Goal: Information Seeking & Learning: Learn about a topic

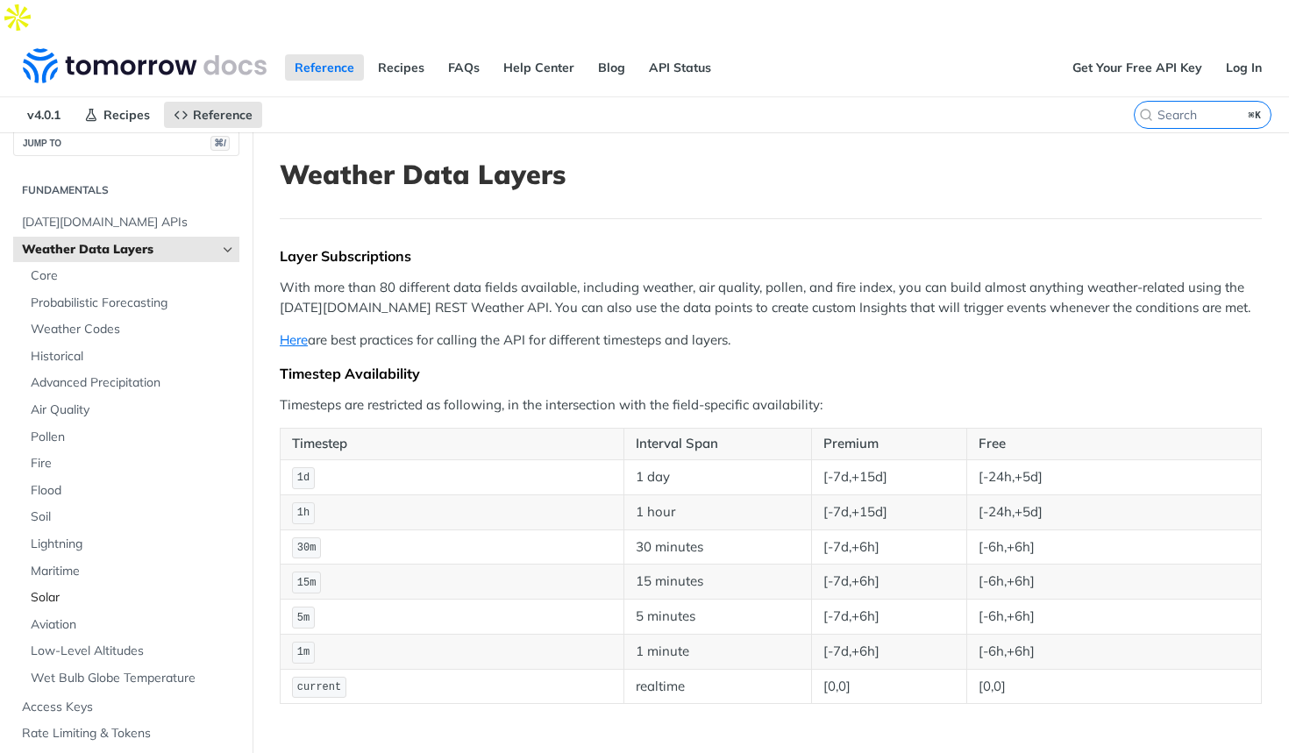
scroll to position [18, 0]
click at [86, 269] on span "Core" at bounding box center [133, 278] width 204 height 18
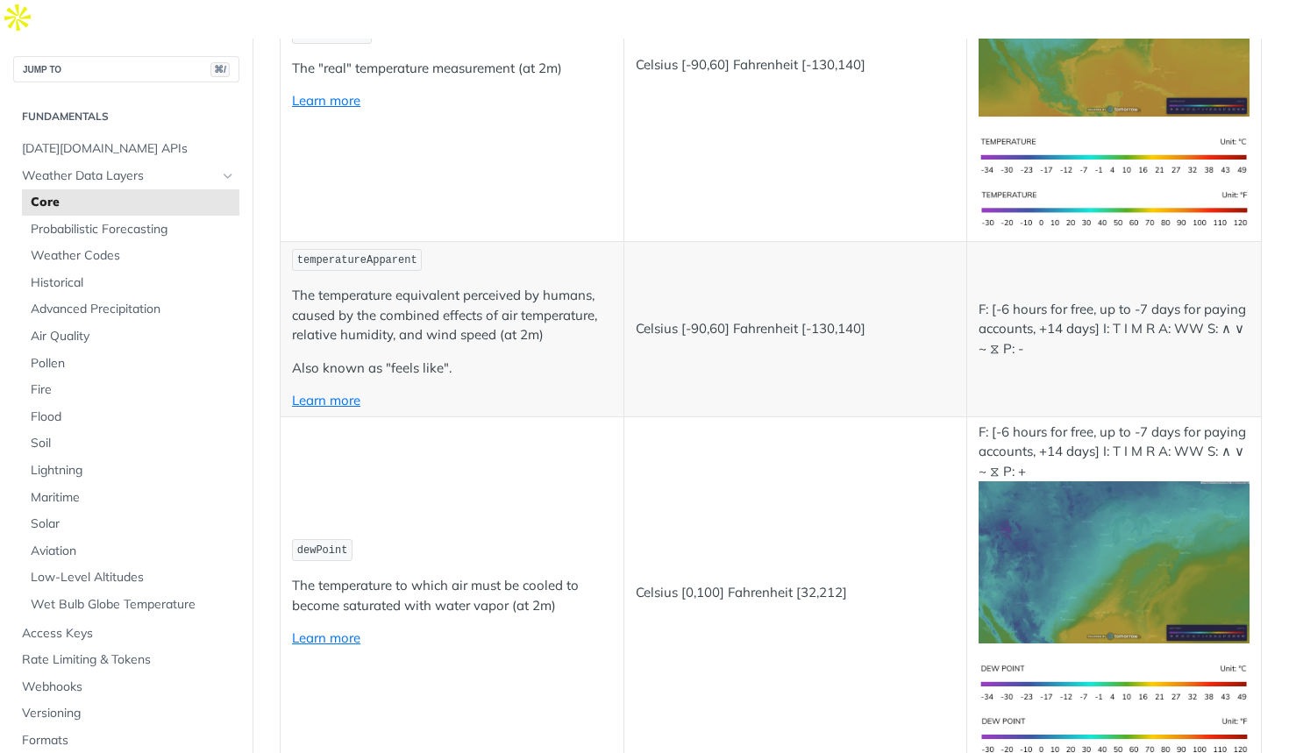
scroll to position [135, 0]
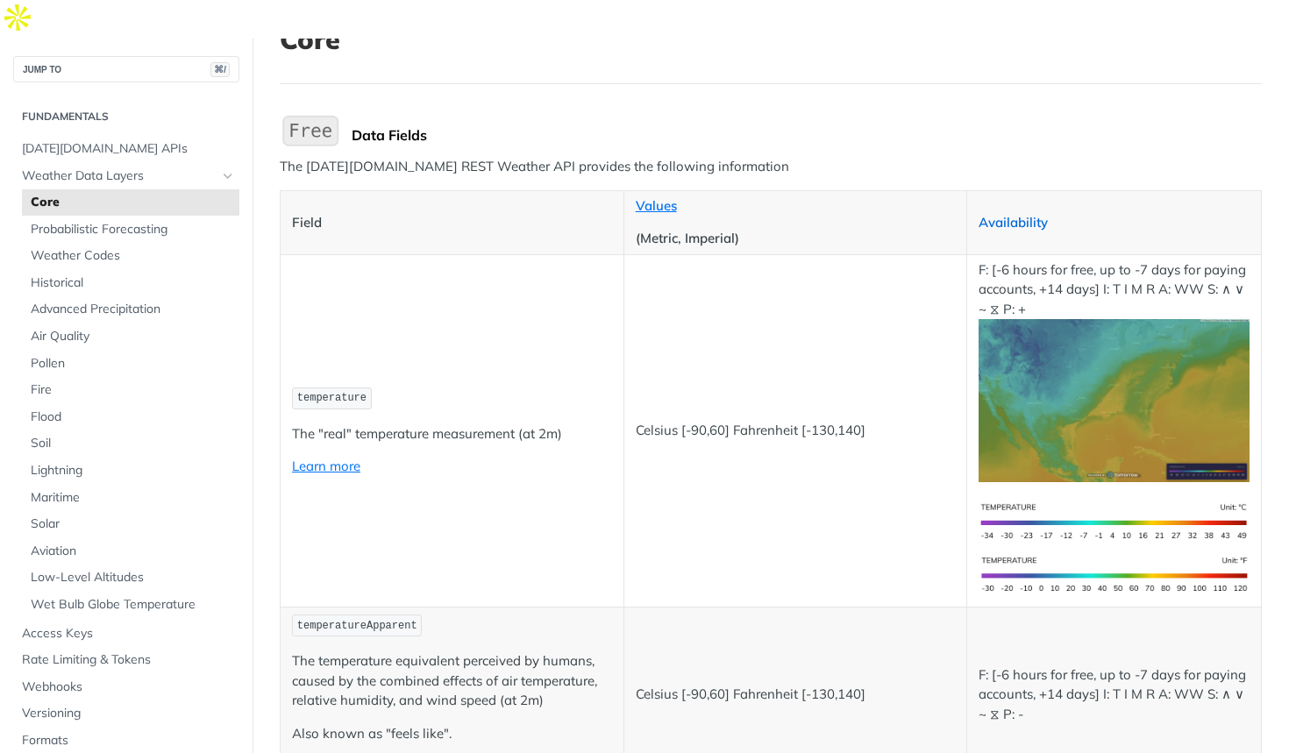
click at [1030, 214] on link "Availability" at bounding box center [1013, 222] width 69 height 17
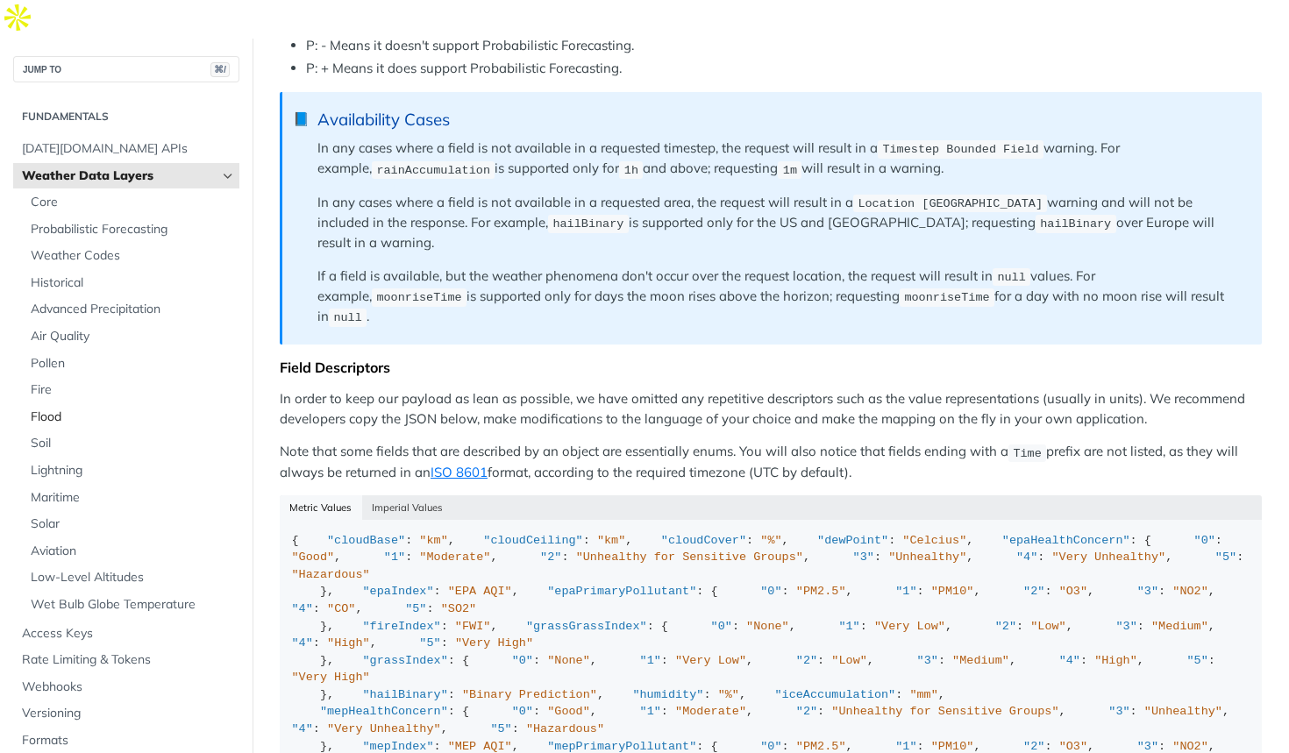
scroll to position [1252, 0]
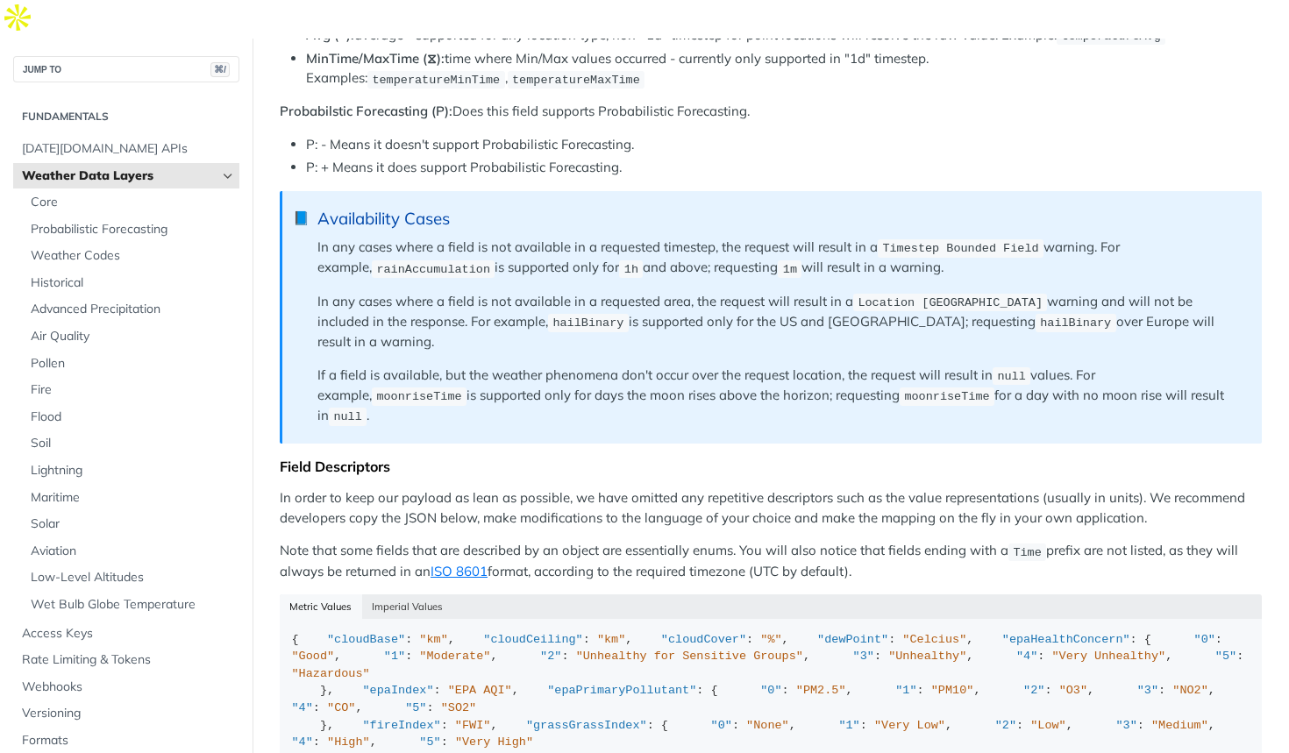
click at [125, 39] on div "JUMP TO ⌘/" at bounding box center [126, 61] width 253 height 44
click at [125, 56] on button "JUMP TO ⌘/" at bounding box center [126, 69] width 226 height 26
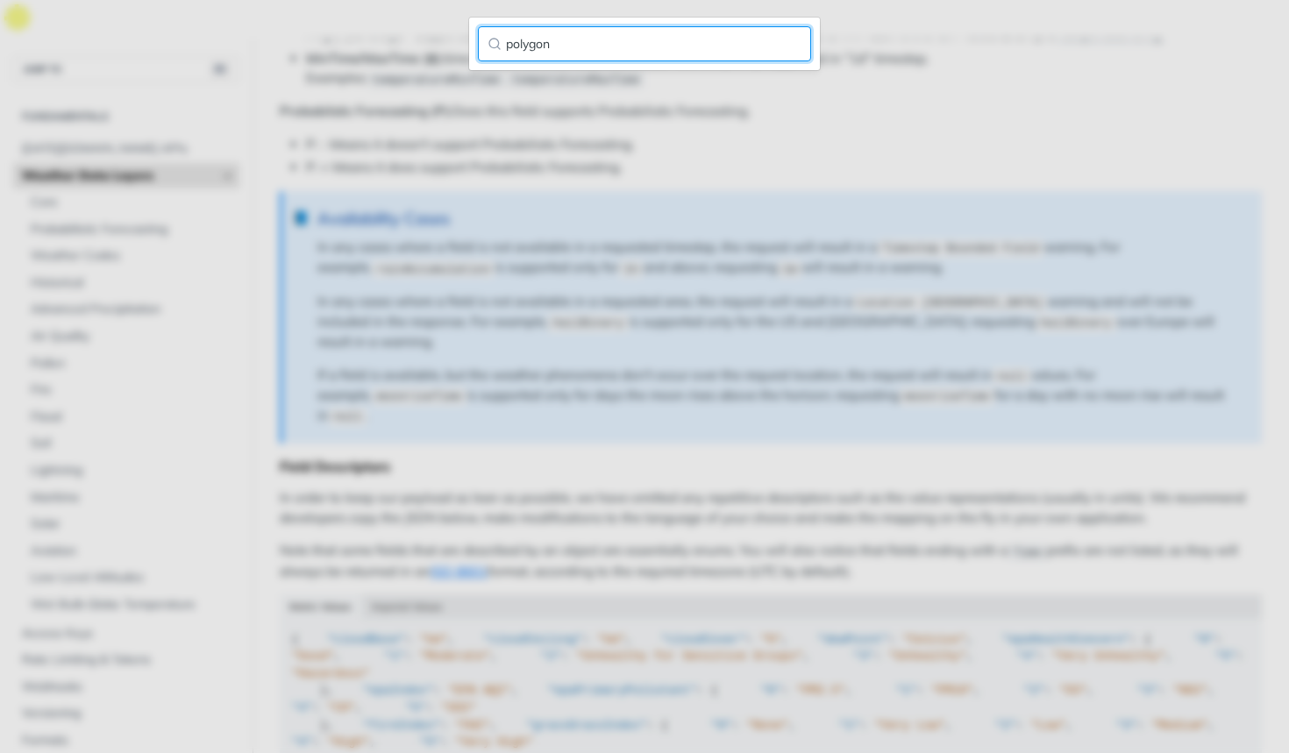
type input "polygon"
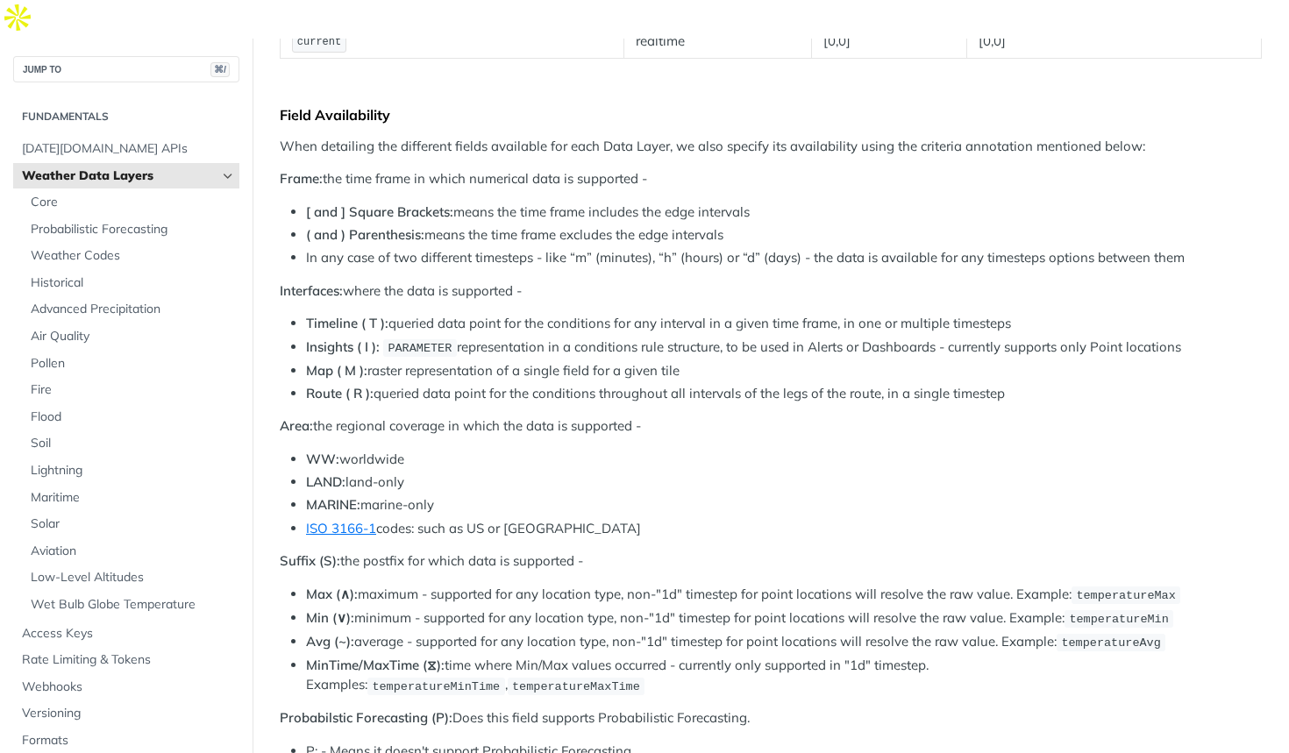
click at [141, 100] on section "Fundamentals [DATE][DOMAIN_NAME] APIs Weather Data Layers Core Probabilistic Fo…" at bounding box center [126, 468] width 226 height 736
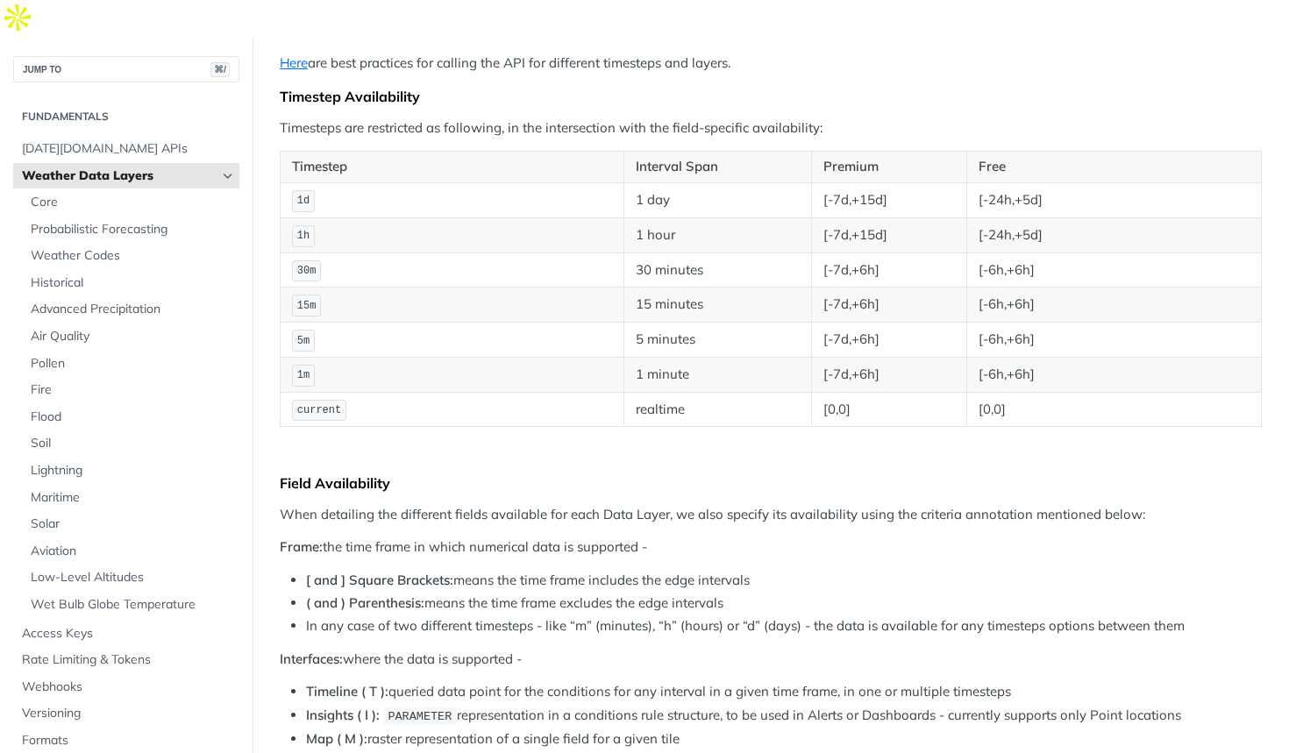
scroll to position [0, 0]
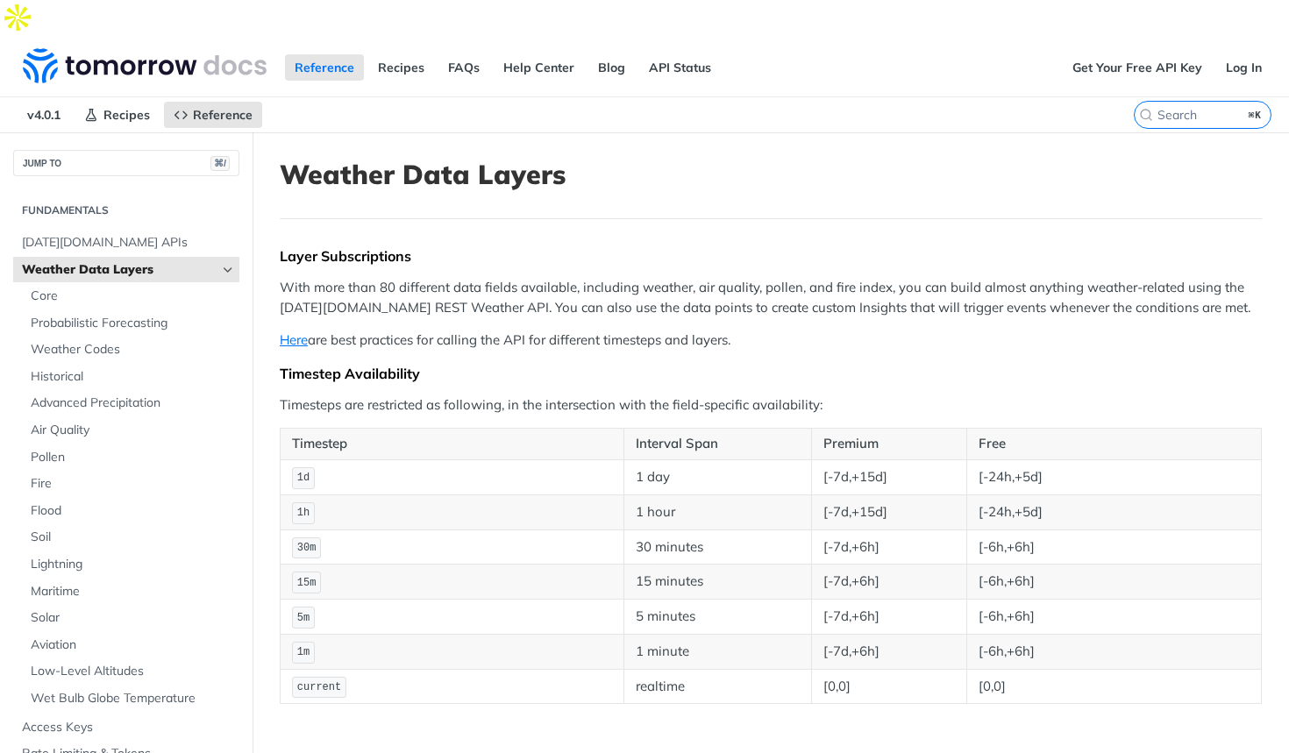
click at [1183, 101] on label "⌘K" at bounding box center [1203, 115] width 138 height 28
click at [1183, 107] on input "⌘K" at bounding box center [1181, 115] width 179 height 16
click at [1231, 107] on input "search" at bounding box center [1181, 115] width 179 height 16
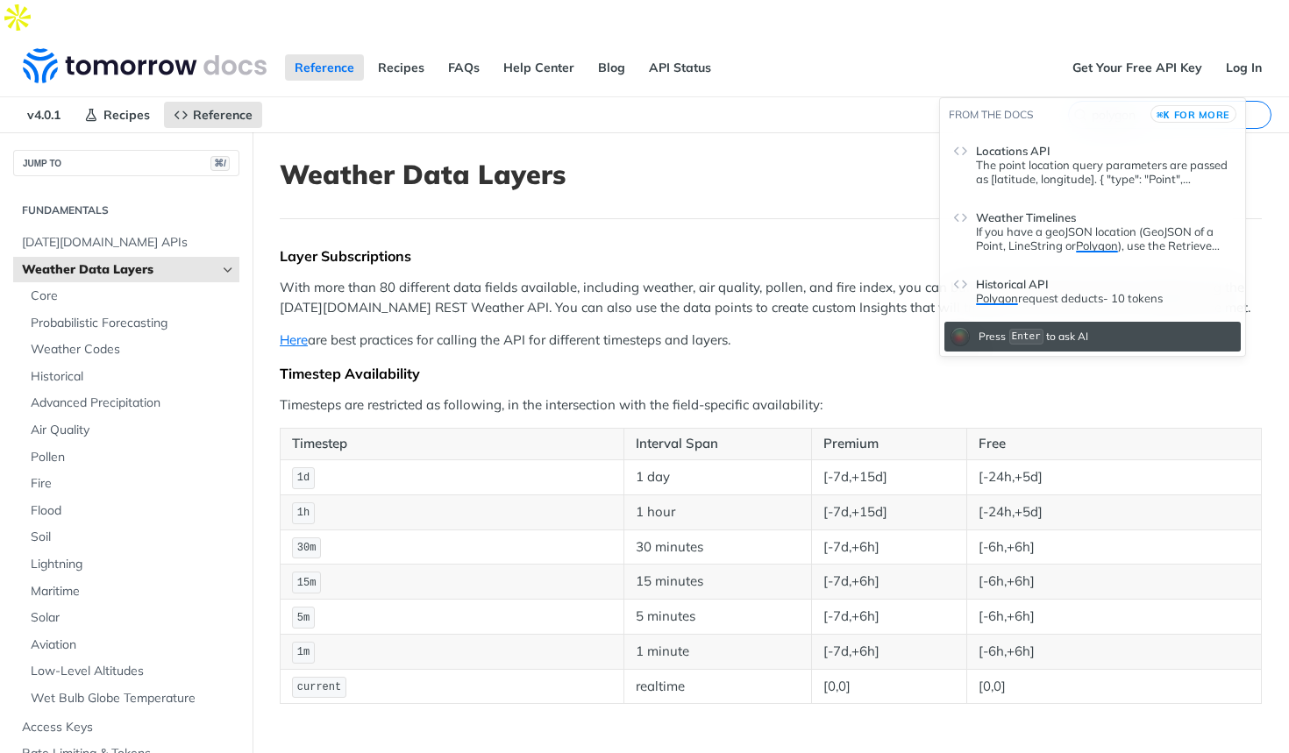
type input "polygon"
click at [1035, 236] on p "If you have a geoJSON location (GeoJSON of a Point, LineString or Polygon ), us…" at bounding box center [1104, 239] width 256 height 28
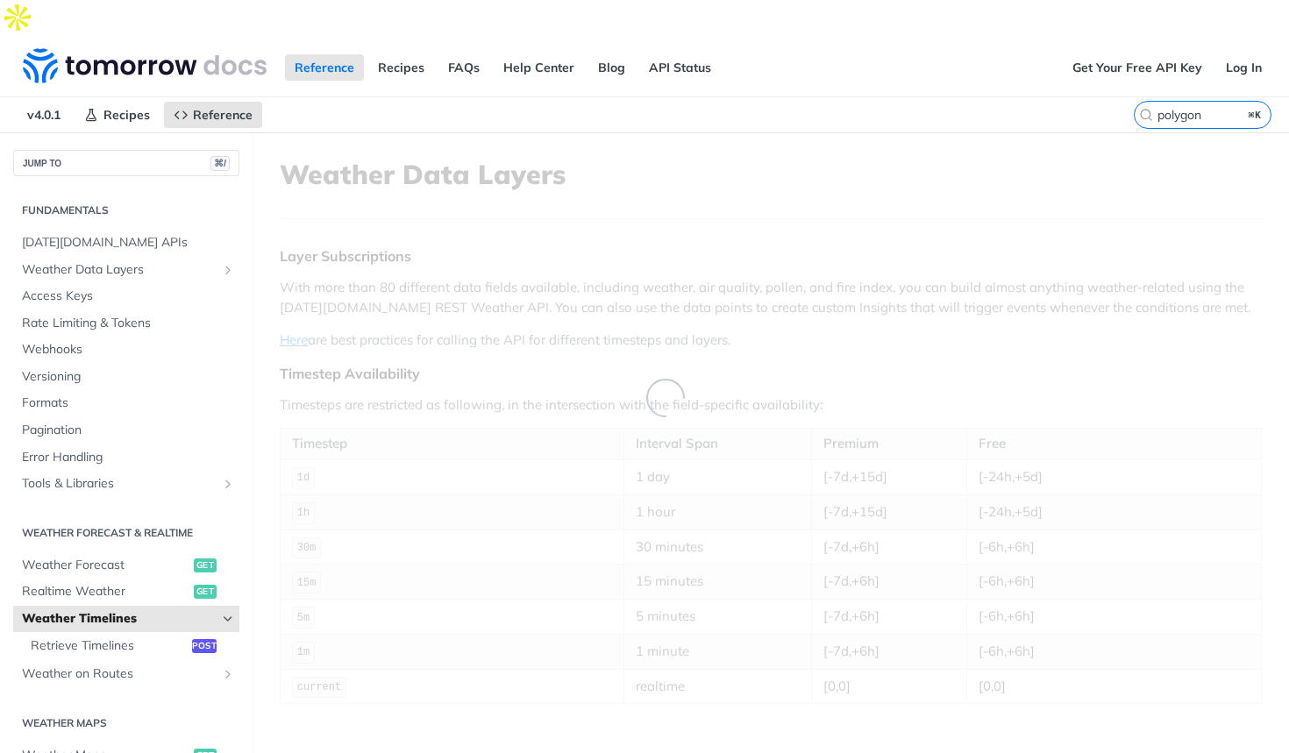
scroll to position [440, 0]
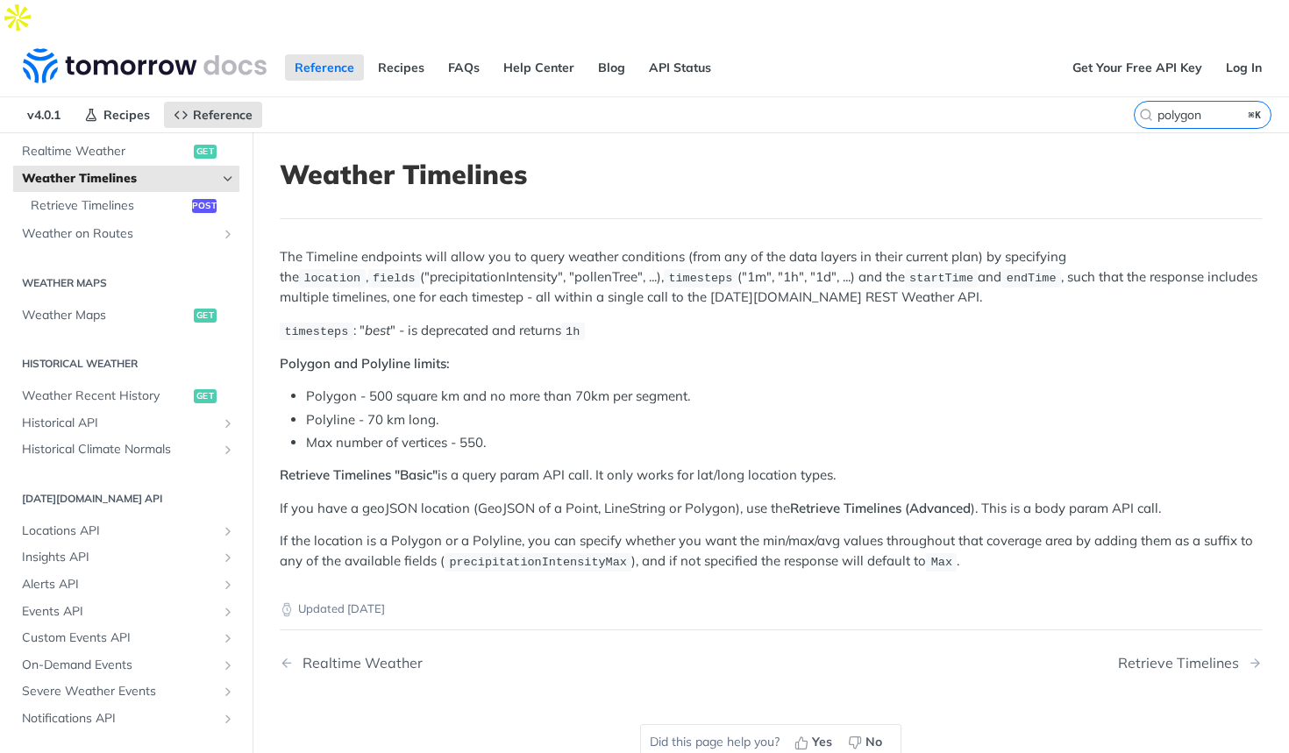
click at [542, 410] on li "Polyline - 70 km long." at bounding box center [784, 420] width 956 height 20
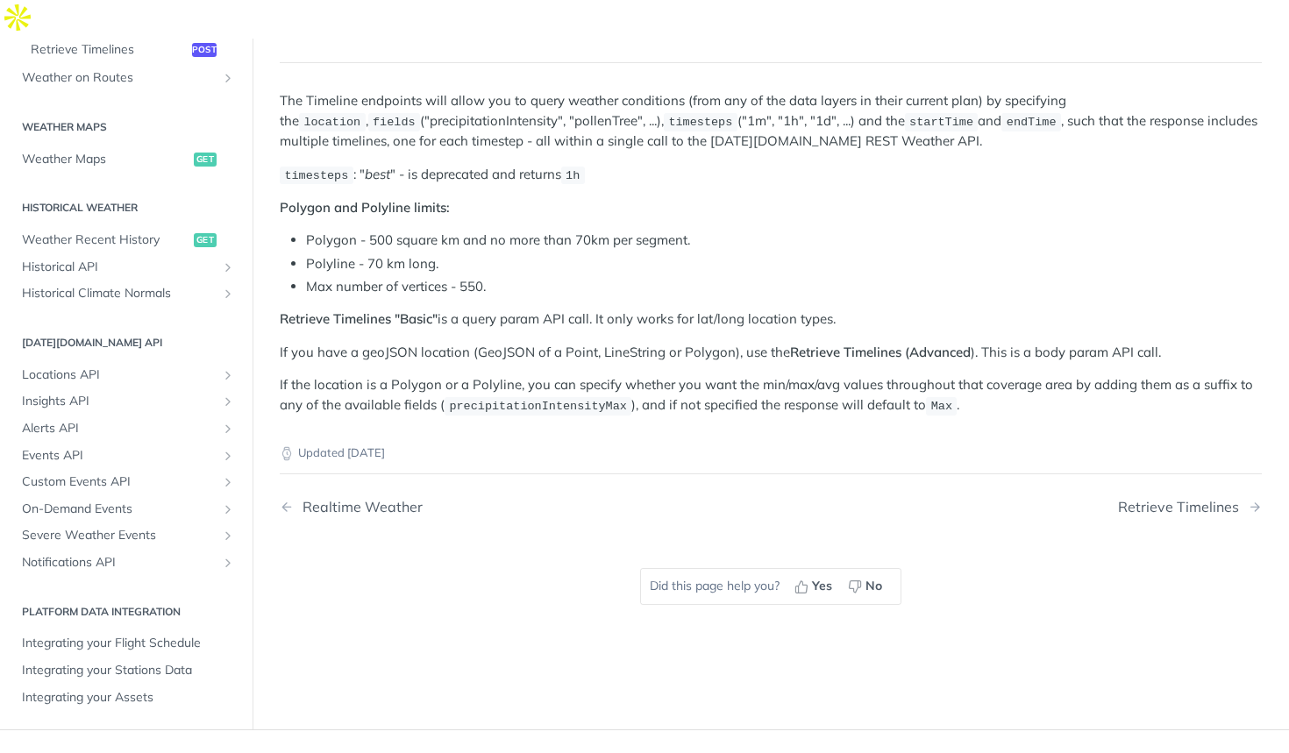
scroll to position [0, 0]
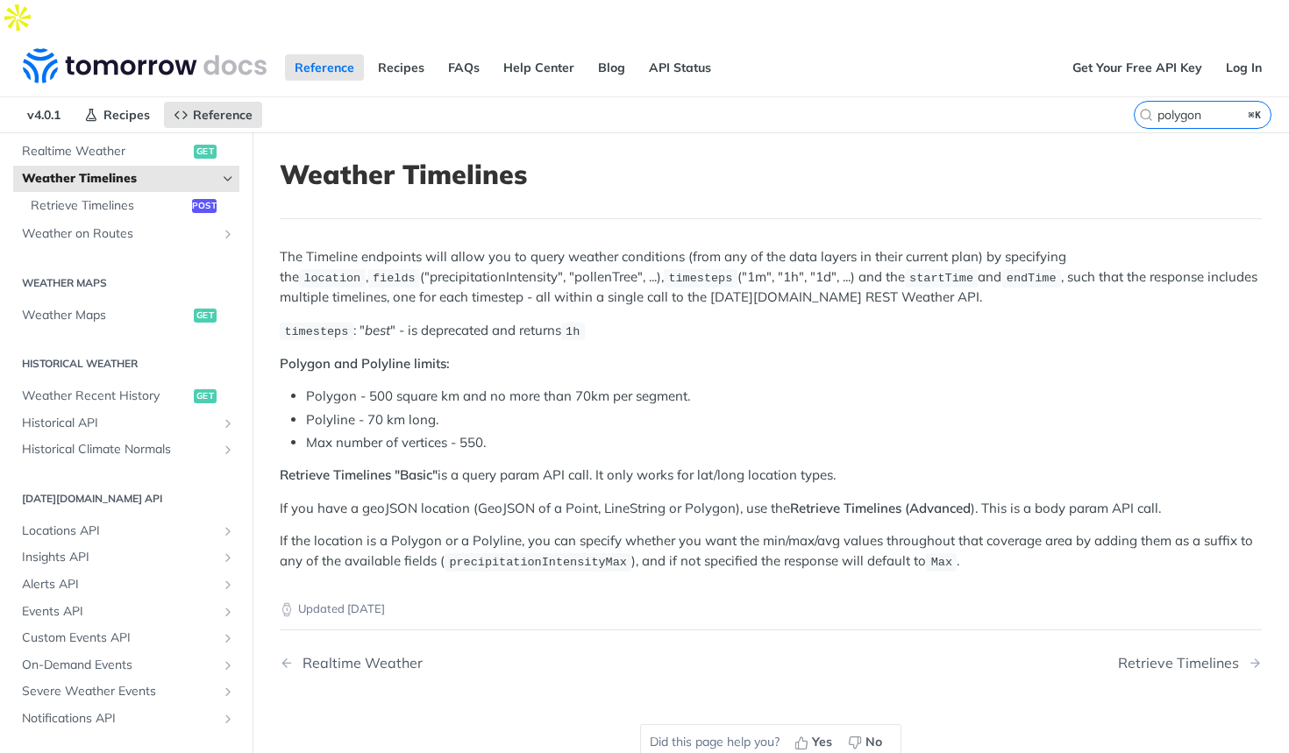
click at [1212, 101] on label "polygon ⌘K" at bounding box center [1203, 115] width 138 height 28
click at [1212, 107] on input "polygon" at bounding box center [1181, 115] width 179 height 16
click at [1216, 107] on input "polygon" at bounding box center [1181, 115] width 179 height 16
click at [1134, 101] on label "polygon ⌘K" at bounding box center [1203, 115] width 138 height 28
click at [1121, 107] on input "polygon" at bounding box center [1181, 115] width 179 height 16
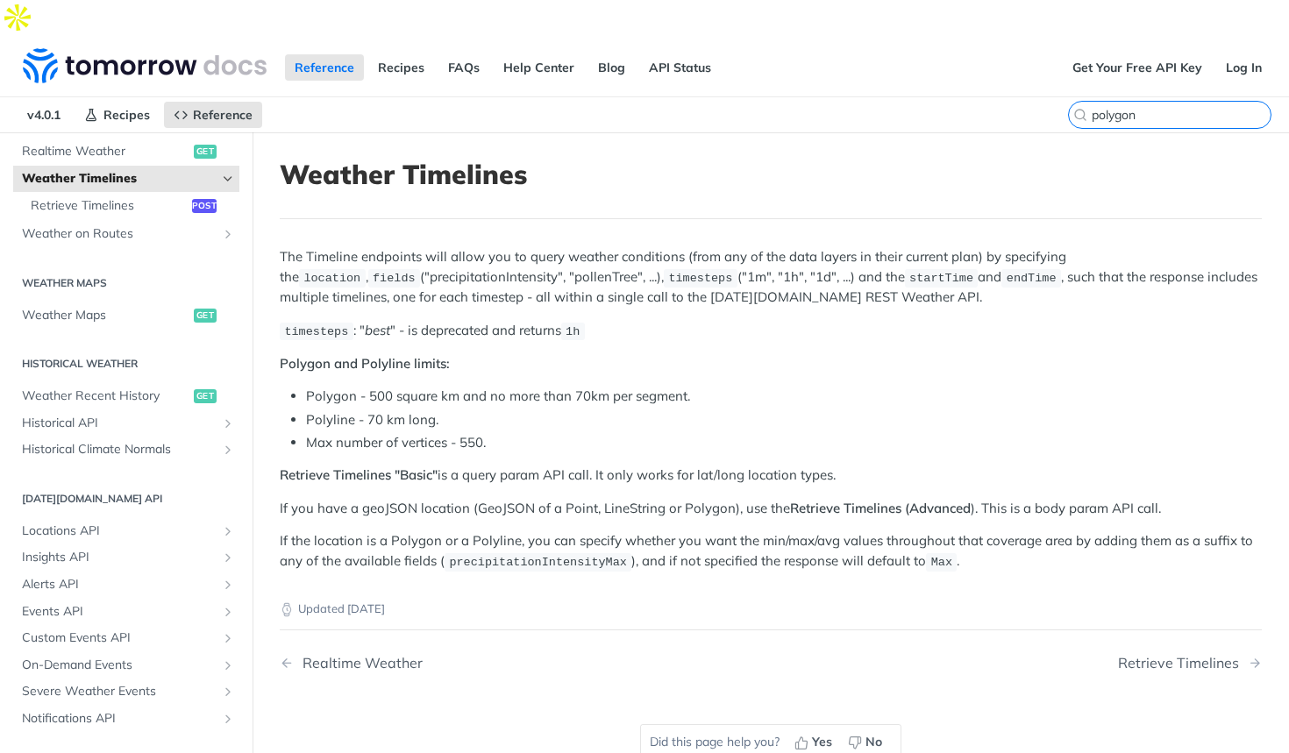
click at [1104, 107] on input "polygon" at bounding box center [1181, 115] width 179 height 16
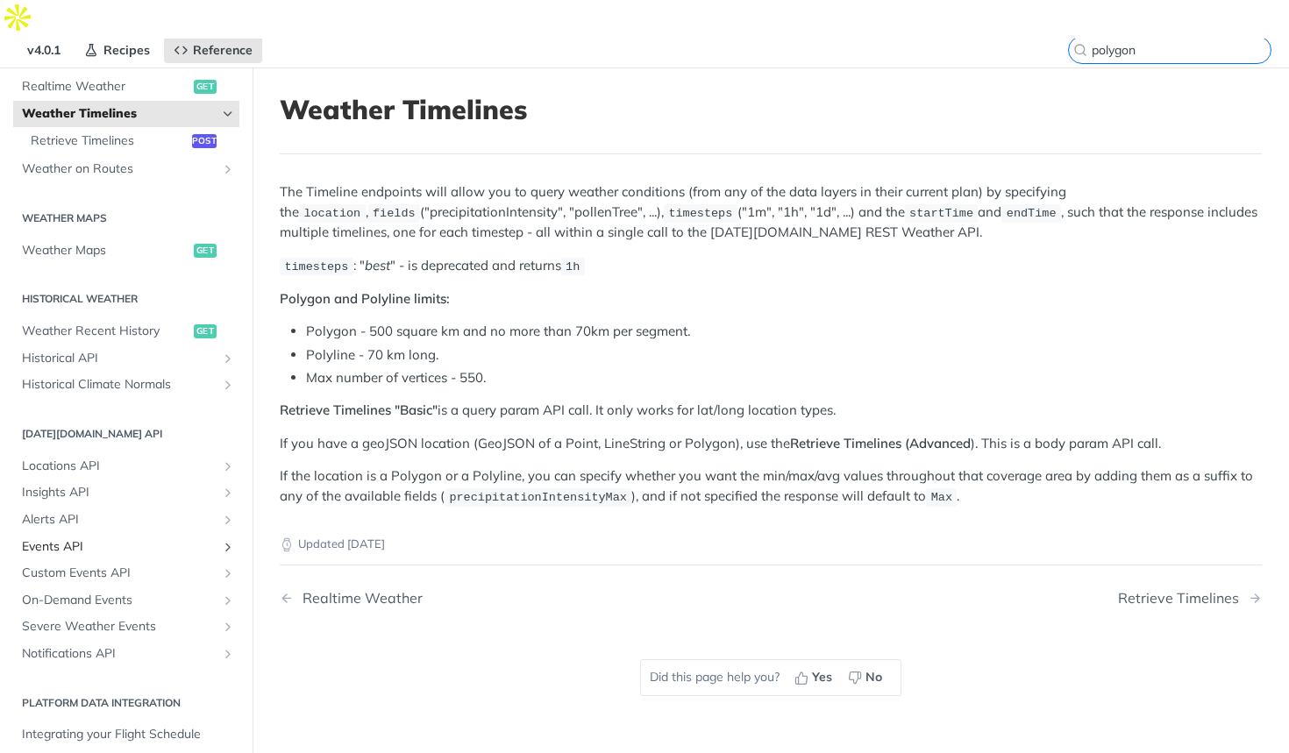
scroll to position [68, 0]
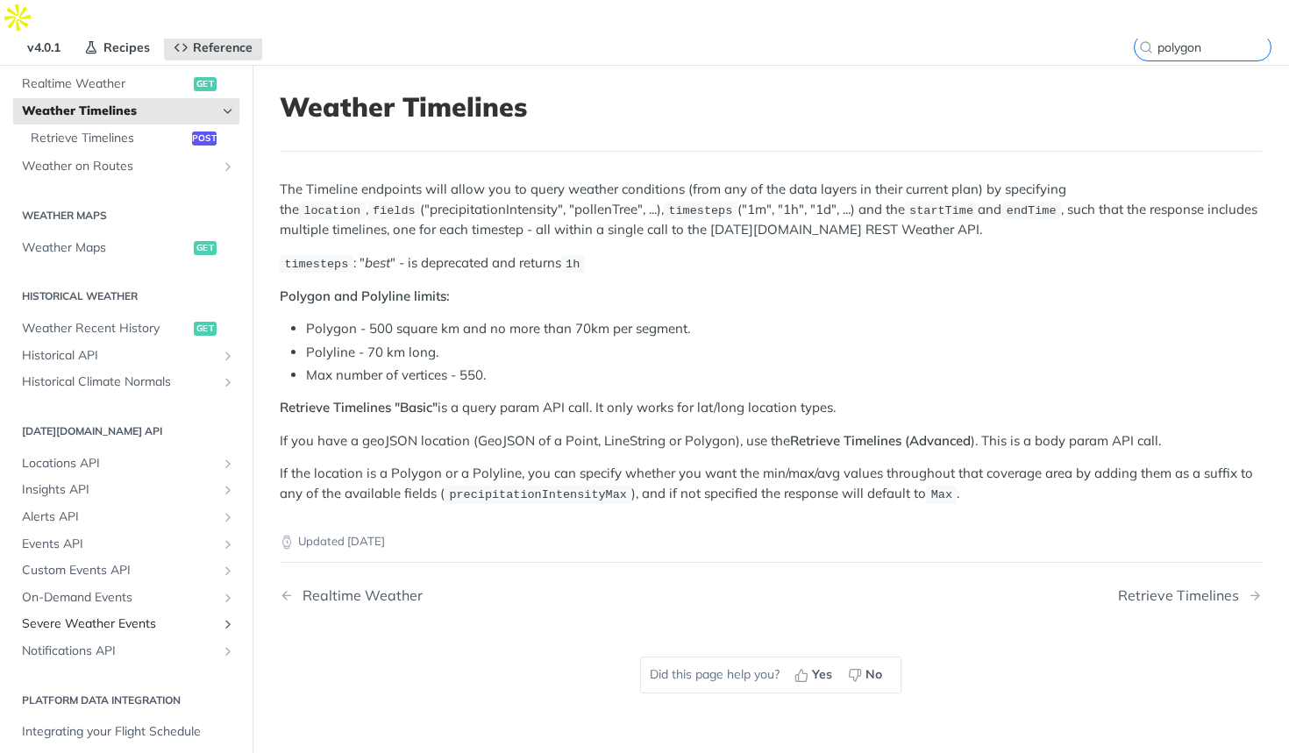
click at [80, 616] on span "Severe Weather Events" at bounding box center [119, 625] width 195 height 18
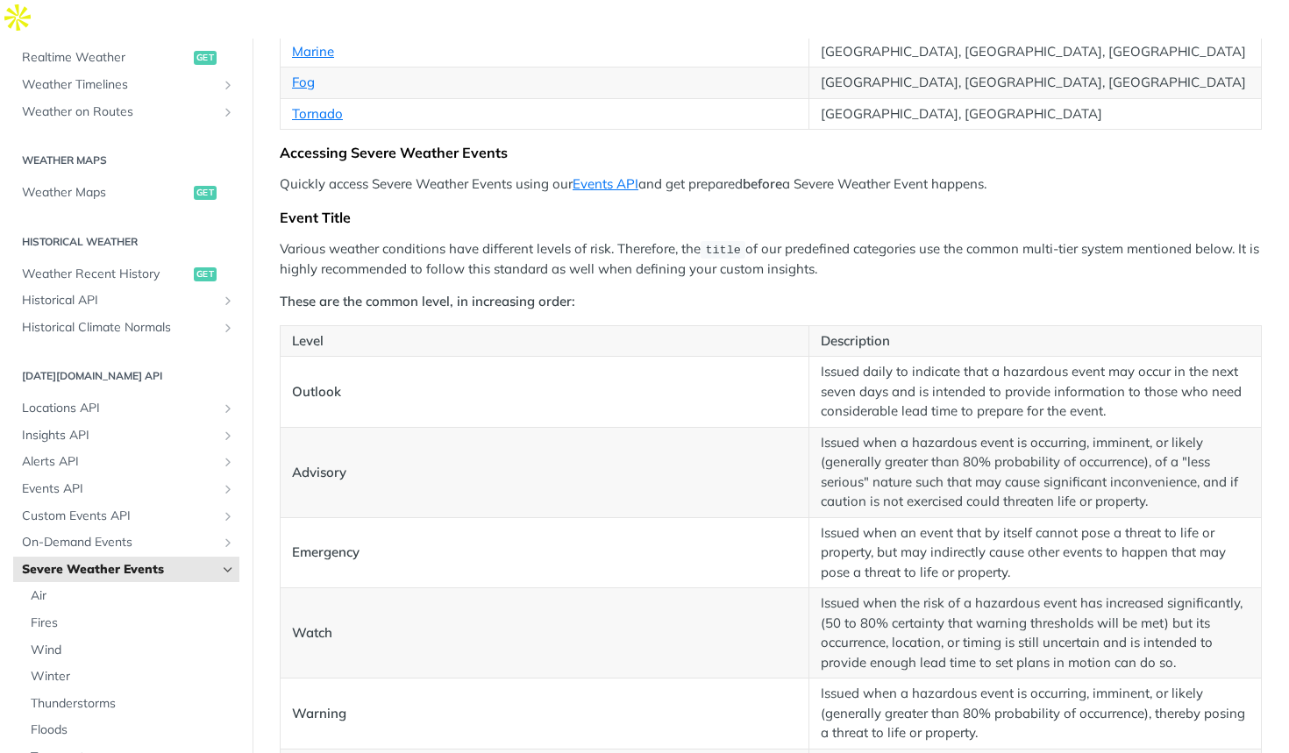
scroll to position [719, 0]
